Goal: Information Seeking & Learning: Learn about a topic

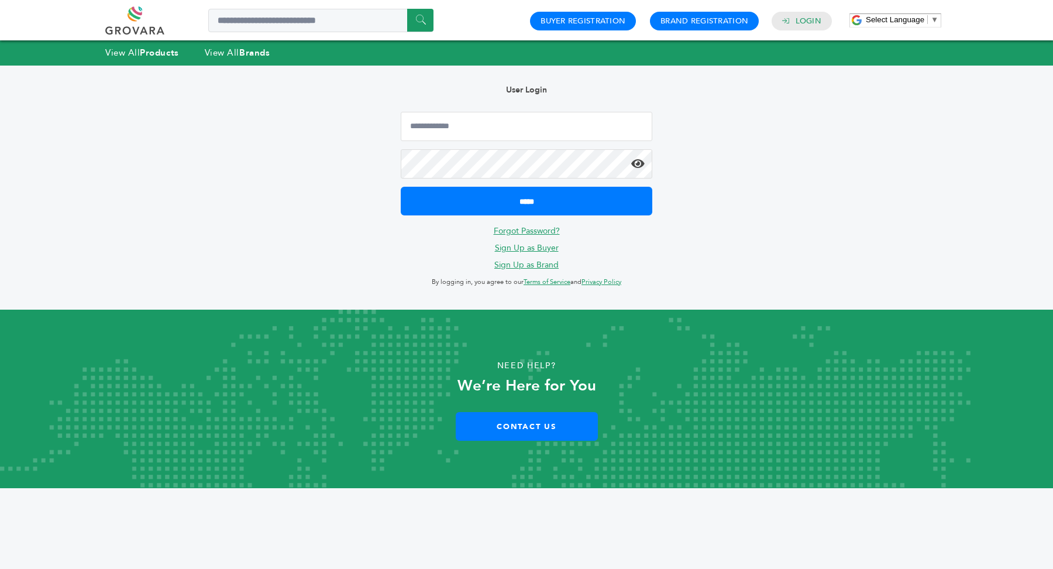
click at [132, 16] on link at bounding box center [147, 20] width 85 height 28
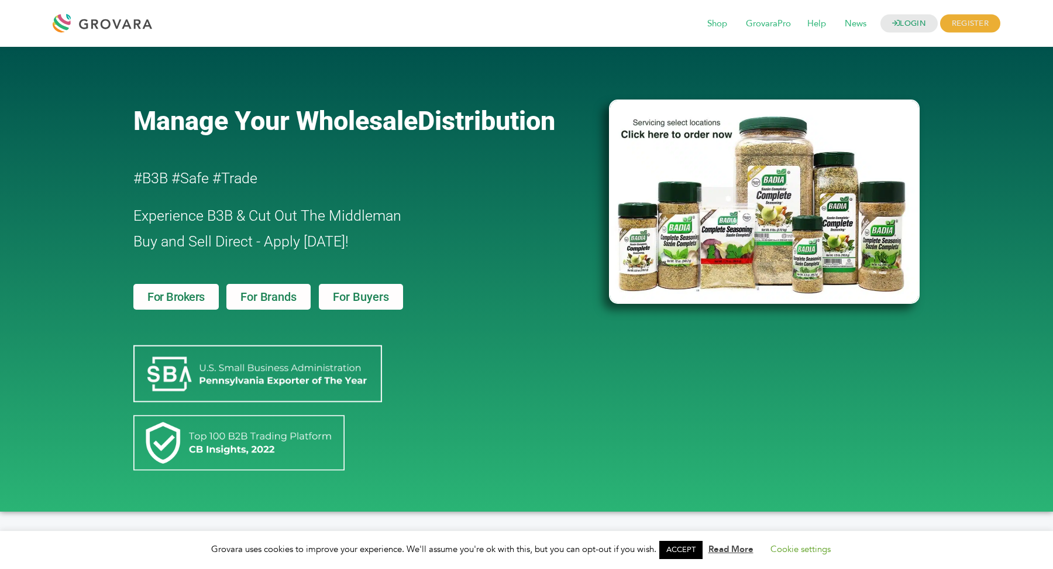
click at [253, 295] on span "For Brands" at bounding box center [268, 297] width 56 height 12
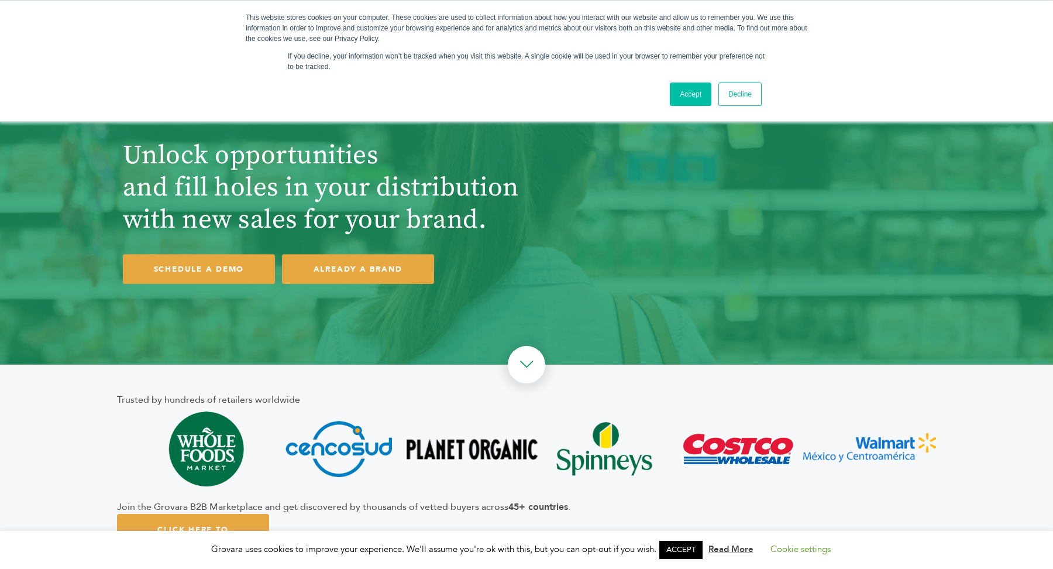
click at [693, 94] on link "Accept" at bounding box center [691, 93] width 42 height 23
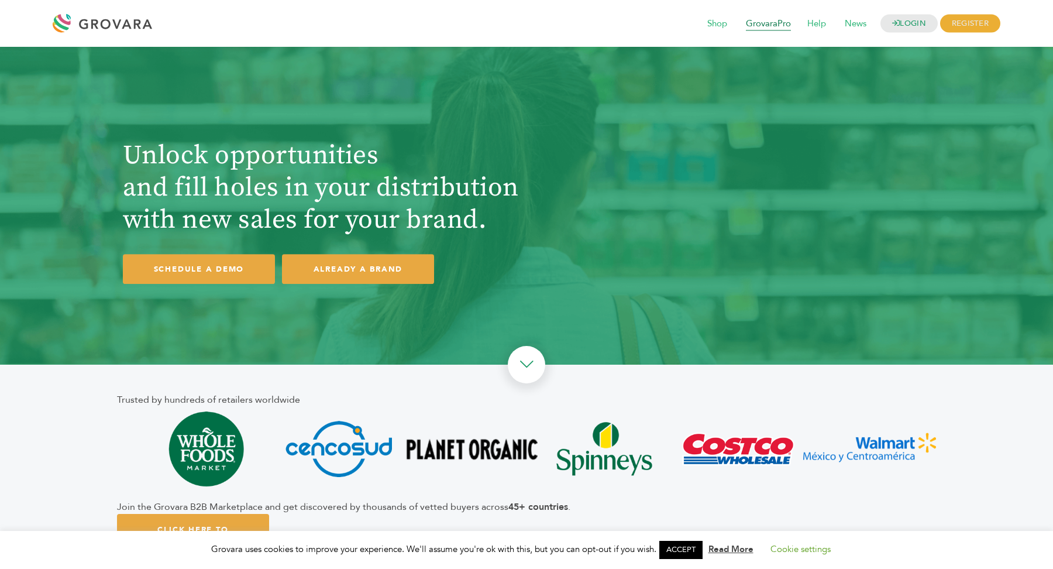
click at [778, 22] on span "GrovaraPro" at bounding box center [768, 24] width 61 height 22
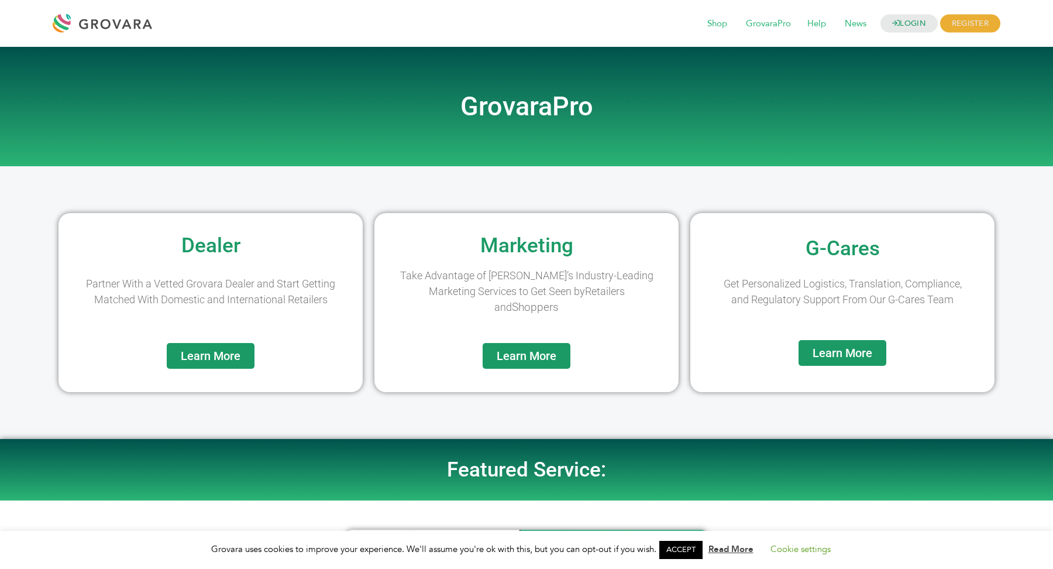
click at [214, 357] on span "Learn More" at bounding box center [211, 356] width 60 height 12
click at [545, 368] on div "Learn More" at bounding box center [526, 367] width 293 height 49
click at [542, 346] on link "Learn More" at bounding box center [527, 356] width 88 height 26
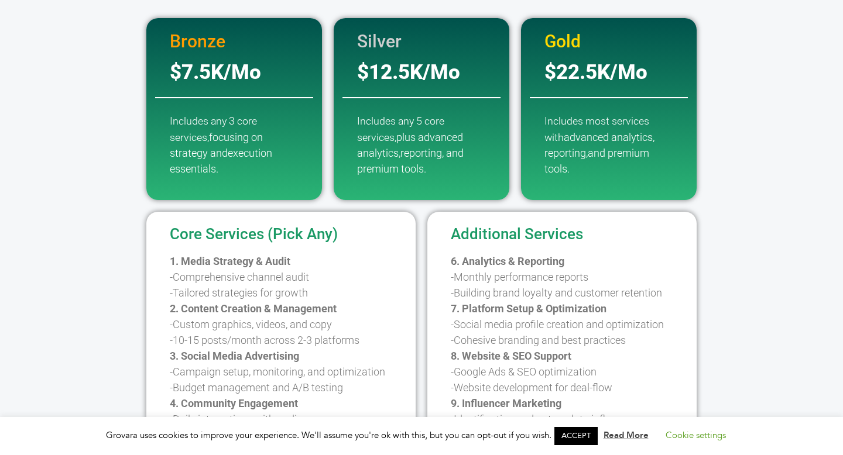
scroll to position [240, 0]
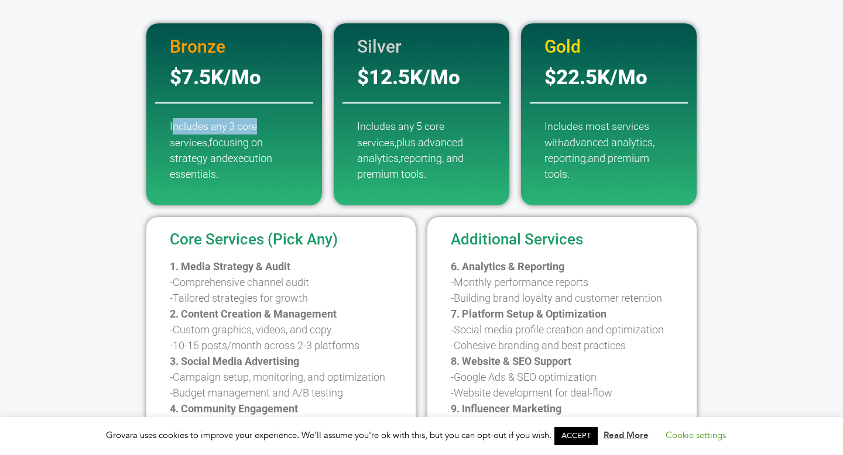
drag, startPoint x: 174, startPoint y: 125, endPoint x: 313, endPoint y: 132, distance: 139.5
click at [313, 132] on div "Includes any 3 core services, focusing on strategy and execution essentials." at bounding box center [234, 158] width 164 height 81
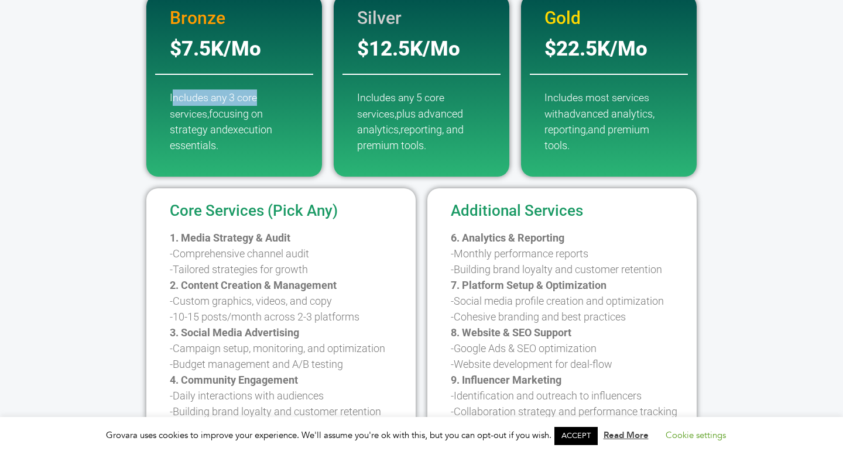
scroll to position [262, 0]
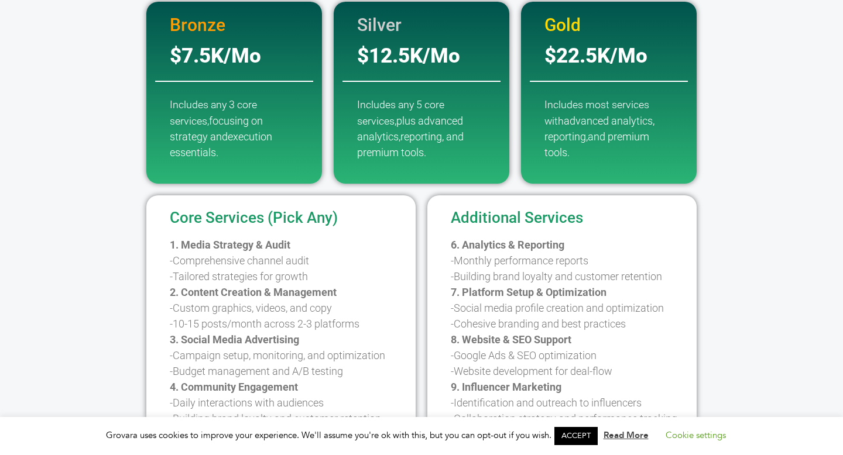
click at [94, 123] on div "Bronze $7.5K/Mo Includes any 3 core services, focusing on strategy and executio…" at bounding box center [421, 93] width 667 height 182
